Goal: Transaction & Acquisition: Download file/media

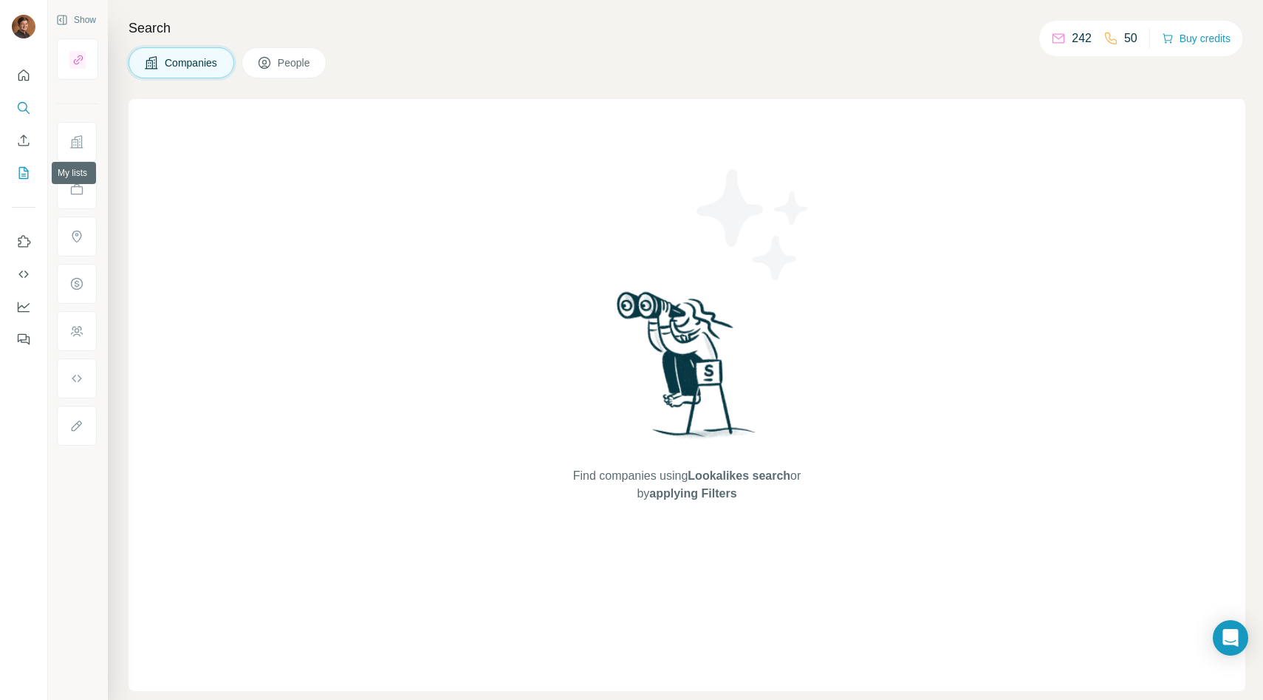
click at [24, 168] on icon "My lists" at bounding box center [23, 173] width 15 height 15
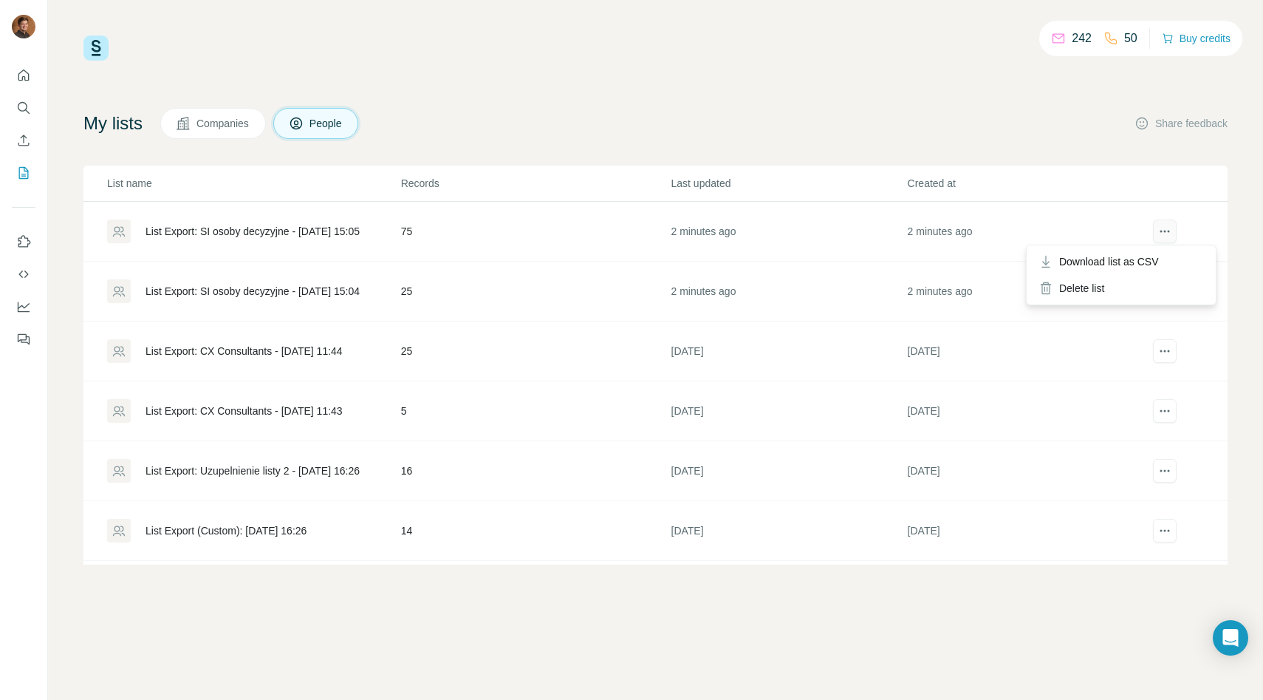
click at [1172, 239] on button "actions" at bounding box center [1165, 231] width 24 height 24
click at [1143, 259] on span "Download list as CSV" at bounding box center [1110, 261] width 100 height 15
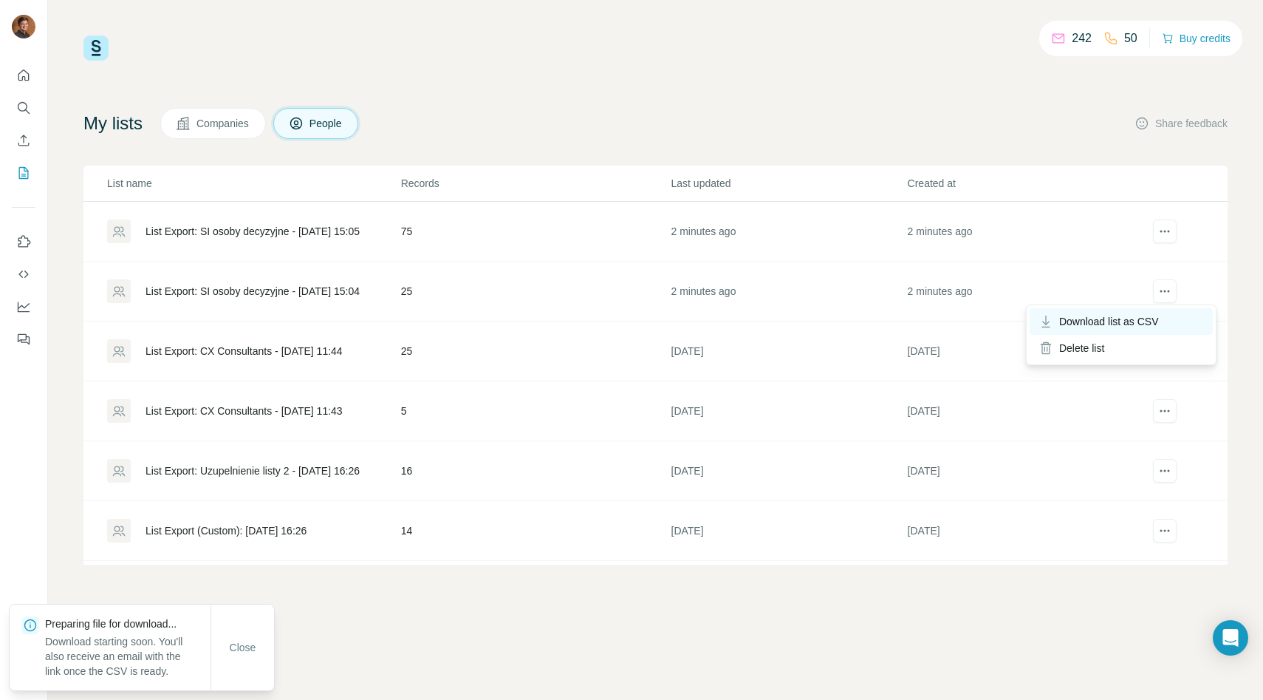
click at [1151, 321] on span "Download list as CSV" at bounding box center [1110, 321] width 100 height 15
